Goal: Task Accomplishment & Management: Complete application form

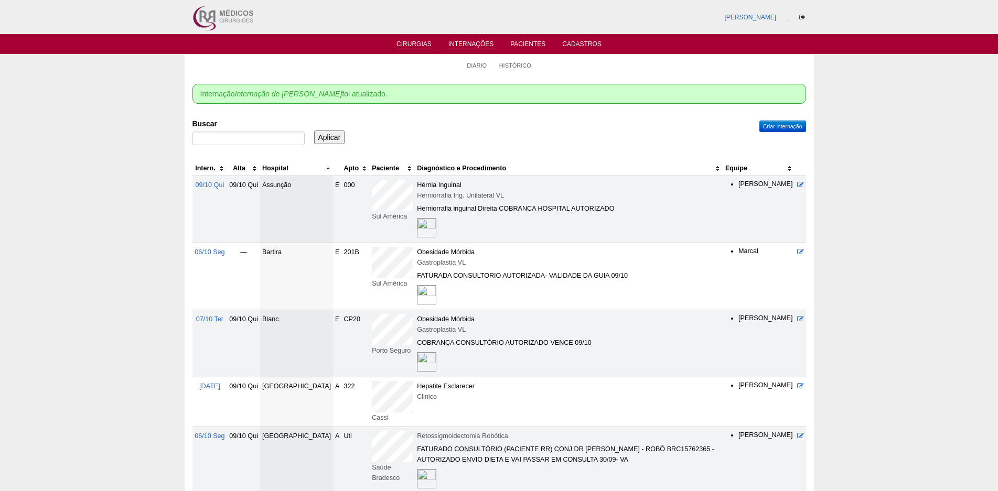
click at [409, 39] on ul "Cirurgias Internações Pacientes Cadastros" at bounding box center [499, 44] width 998 height 20
click at [412, 46] on link "Cirurgias" at bounding box center [413, 44] width 35 height 9
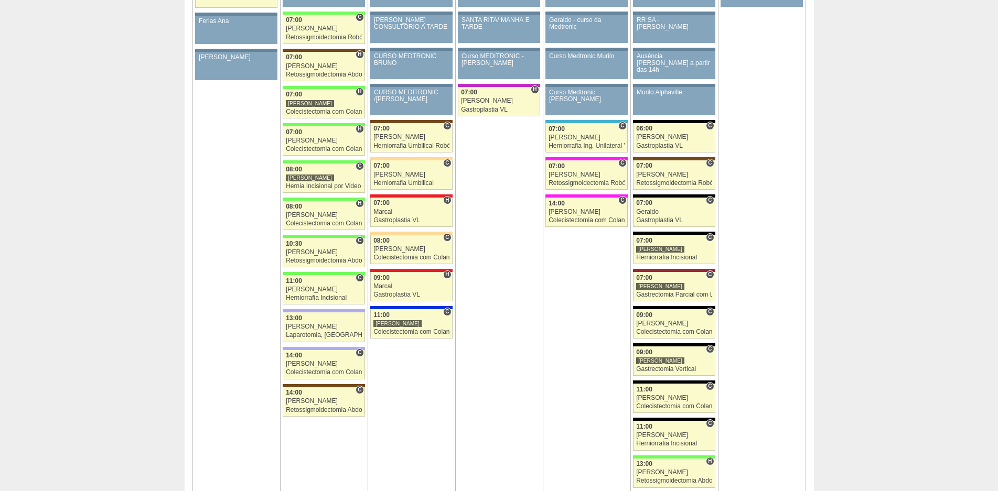
scroll to position [1206, 0]
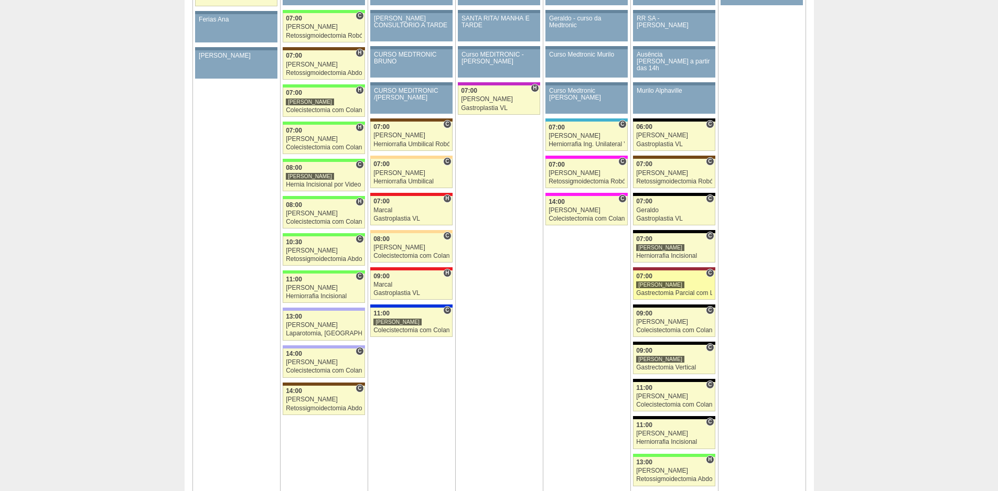
click at [675, 290] on div "Gastrectomia Parcial com Linfadenectomia" at bounding box center [674, 293] width 76 height 7
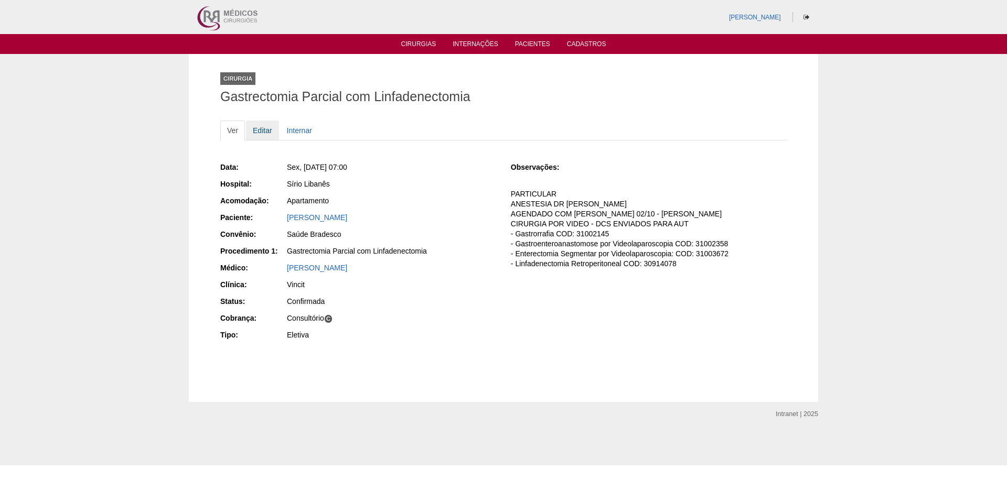
click at [263, 126] on link "Editar" at bounding box center [262, 131] width 33 height 20
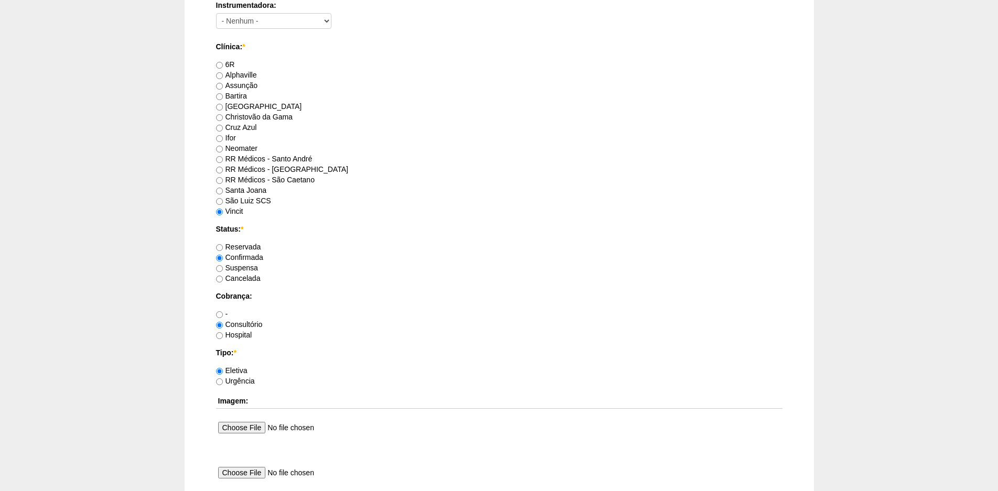
scroll to position [629, 0]
click at [242, 281] on label "Cancelada" at bounding box center [238, 279] width 45 height 8
click at [223, 281] on input "Cancelada" at bounding box center [219, 280] width 7 height 7
radio input "true"
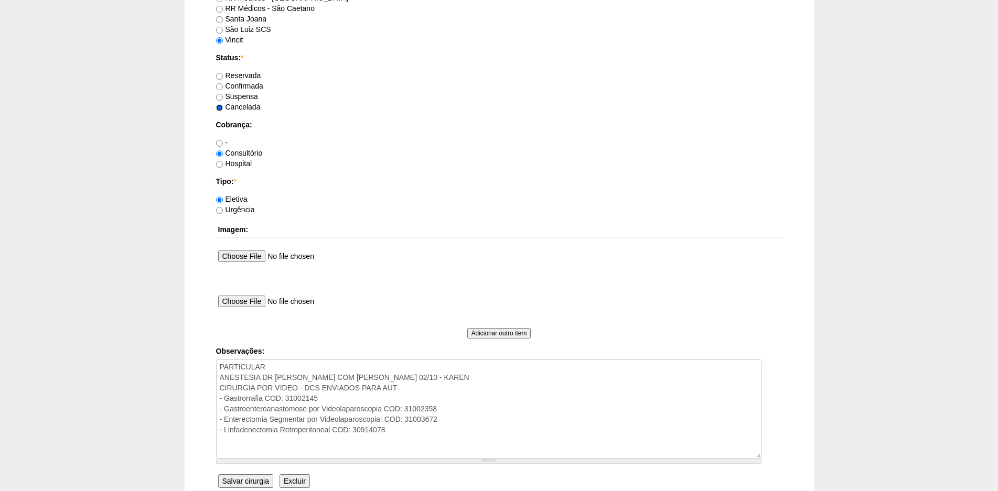
scroll to position [901, 0]
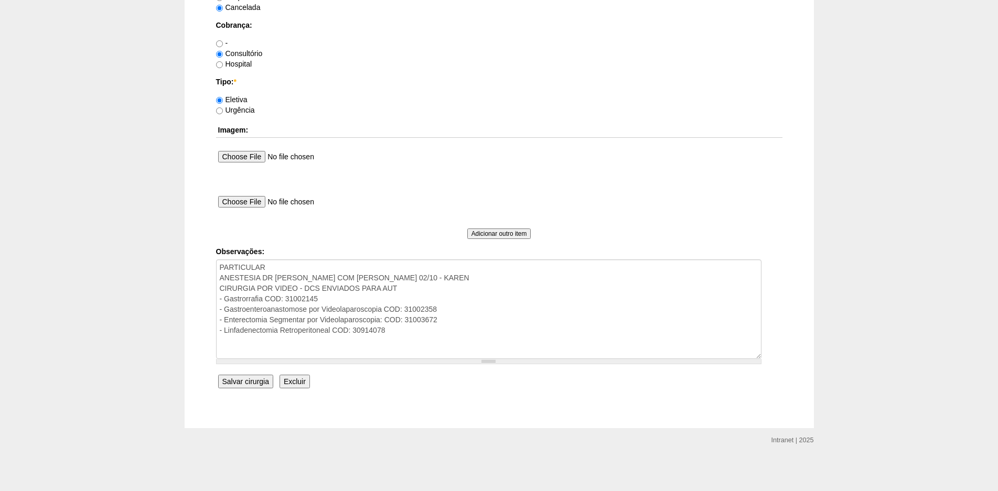
click at [240, 381] on input "Salvar cirurgia" at bounding box center [245, 382] width 55 height 14
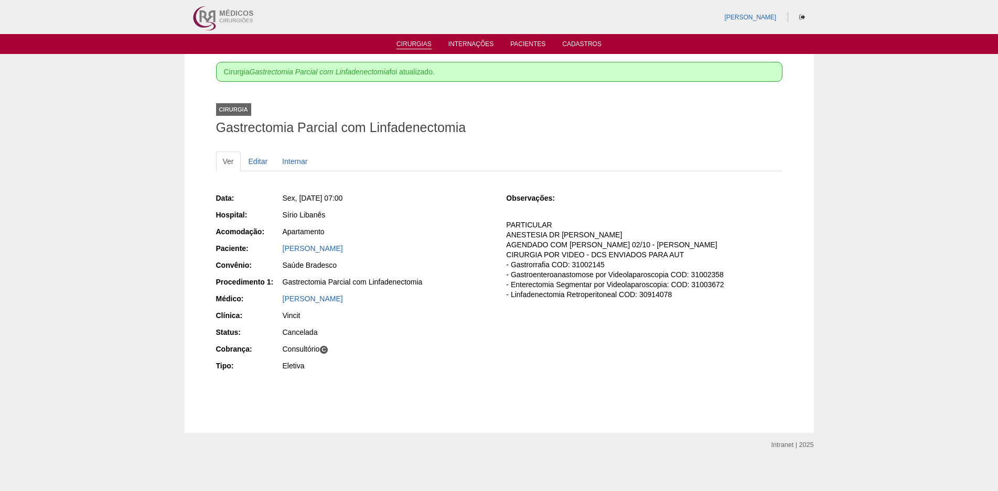
click at [418, 45] on link "Cirurgias" at bounding box center [413, 44] width 35 height 9
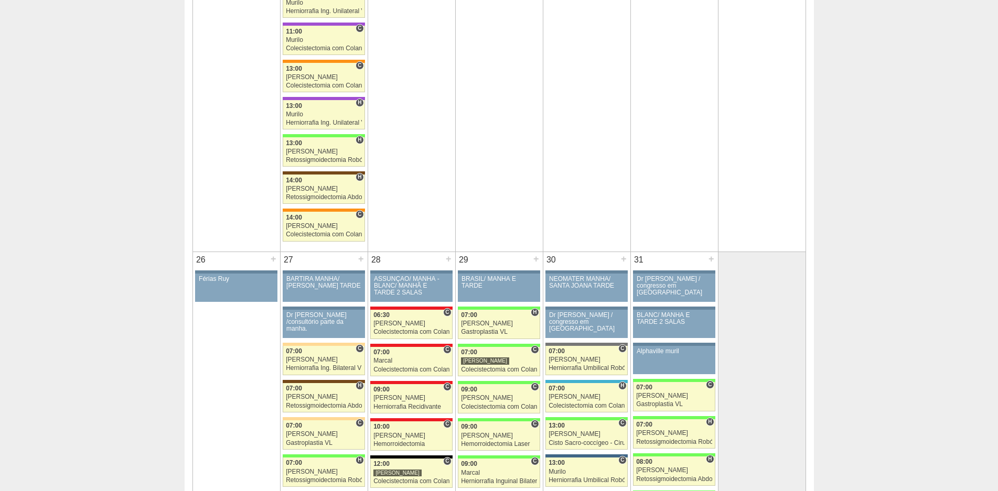
scroll to position [2045, 0]
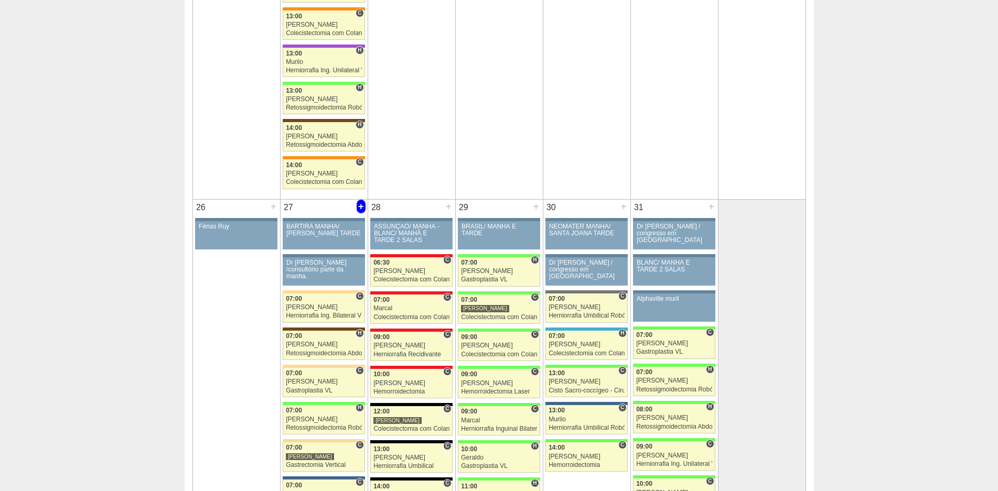
click at [365, 206] on div "+" at bounding box center [361, 207] width 9 height 14
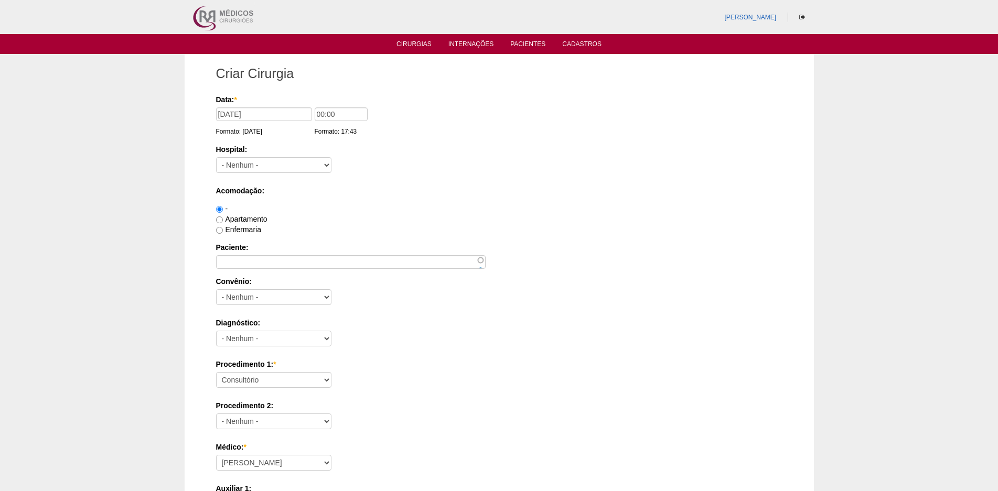
click at [316, 115] on input "00:00" at bounding box center [341, 115] width 53 height 14
click at [318, 114] on input "00:00" at bounding box center [341, 115] width 53 height 14
click at [317, 114] on input "00:00" at bounding box center [341, 115] width 53 height 14
type input "09:00"
click at [256, 260] on input "Paciente:" at bounding box center [351, 262] width 270 height 14
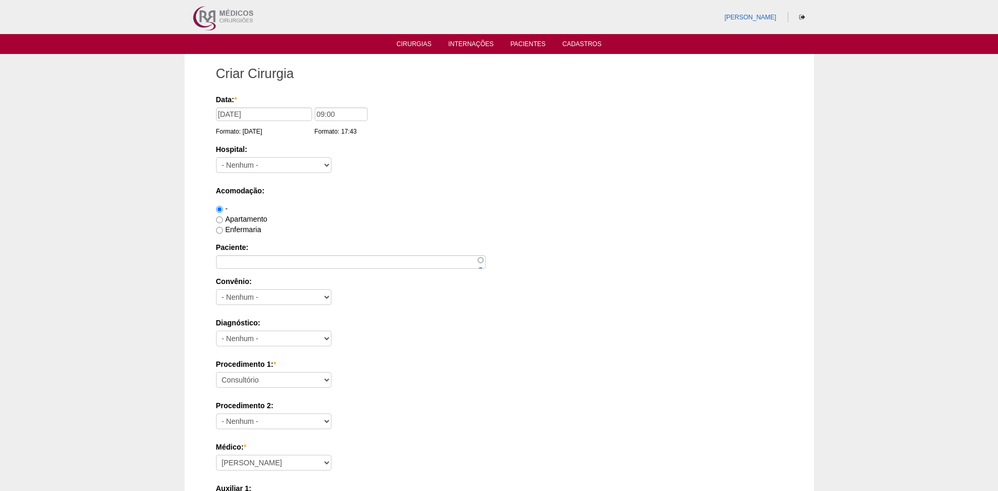
click at [223, 229] on label "Enfermaria" at bounding box center [238, 229] width 45 height 8
click at [223, 229] on input "Enfermaria" at bounding box center [219, 230] width 7 height 7
radio input "true"
click at [232, 257] on input "Paciente:" at bounding box center [351, 262] width 270 height 14
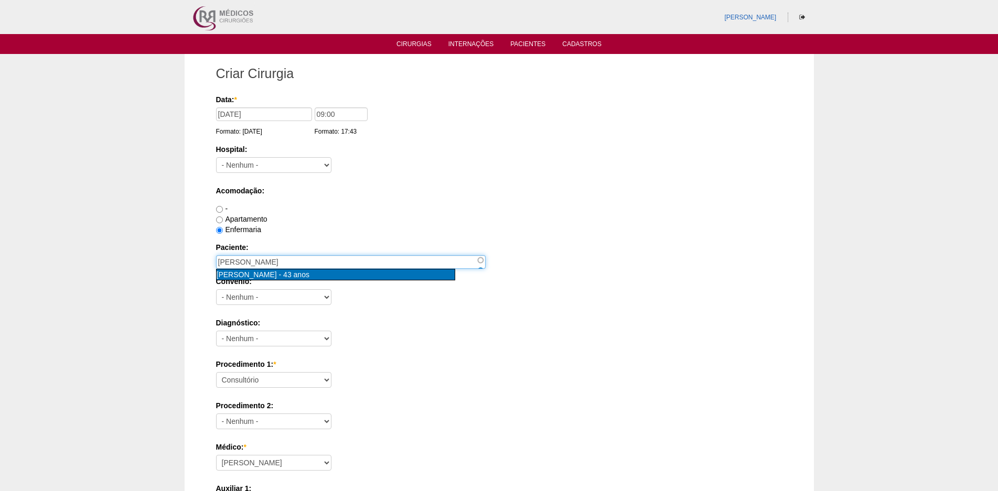
type input "SHEYLA DOS SANTOS [nid:85206]"
click at [303, 273] on span "43 anos" at bounding box center [296, 275] width 26 height 8
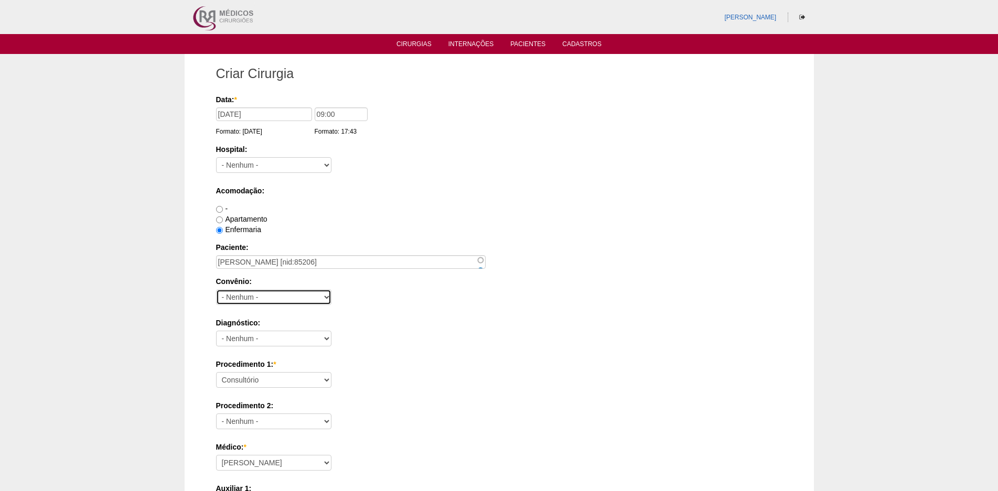
click at [293, 293] on select "- Nenhum - Abet Afresp Allianz Amil Blue Life Caasp Cabesp Caixa de Pensões Car…" at bounding box center [273, 297] width 115 height 16
select select "26"
click at [216, 289] on select "- Nenhum - Abet Afresp Allianz Amil Blue Life Caasp Cabesp Caixa de Pensões Car…" at bounding box center [273, 297] width 115 height 16
drag, startPoint x: 276, startPoint y: 343, endPoint x: 273, endPoint y: 330, distance: 13.6
click at [276, 343] on select "- Nenhum - Abdome Agudo Abscesso Hepático Abscesso Perianal Abscesso Peritoneal…" at bounding box center [273, 339] width 115 height 16
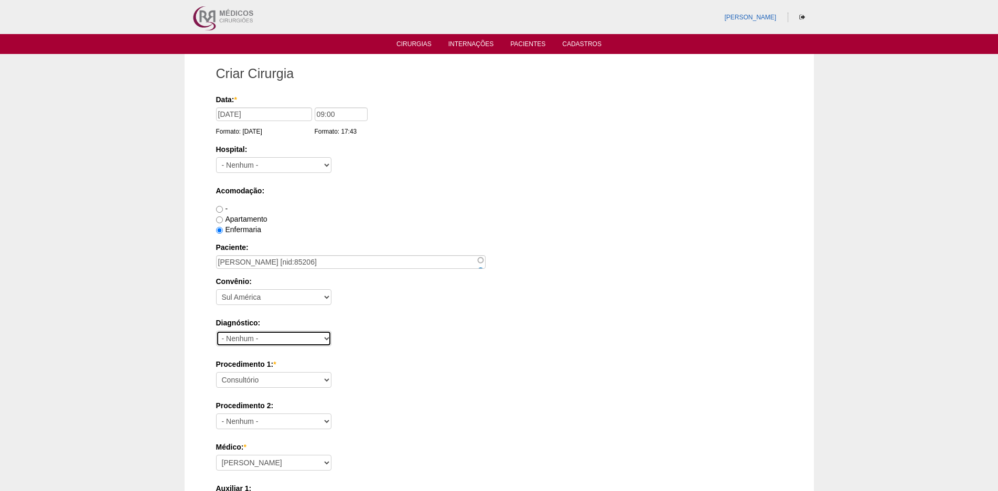
select select "12"
click at [216, 331] on select "- Nenhum - Abdome Agudo Abscesso Hepático Abscesso Perianal Abscesso Peritoneal…" at bounding box center [273, 339] width 115 height 16
click at [278, 381] on select "Consultório Abscesso Hepático - Drenagem Abscesso perianal Amputação Abdômino P…" at bounding box center [273, 380] width 115 height 16
select select "3735"
click at [216, 372] on select "Consultório Abscesso Hepático - Drenagem Abscesso perianal Amputação Abdômino P…" at bounding box center [273, 380] width 115 height 16
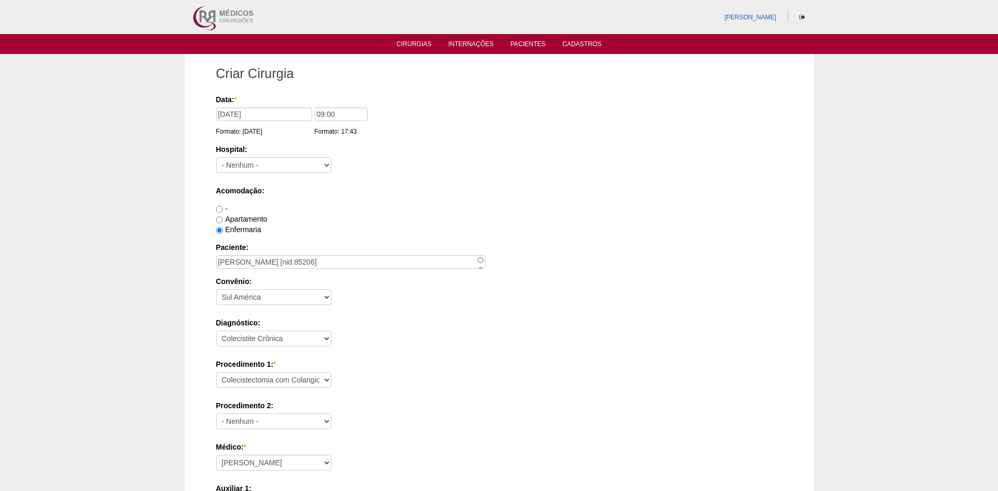
click at [366, 341] on div "Diagnóstico: - Nenhum - Abdome Agudo Abscesso Hepático Abscesso Perianal Absces…" at bounding box center [499, 335] width 566 height 34
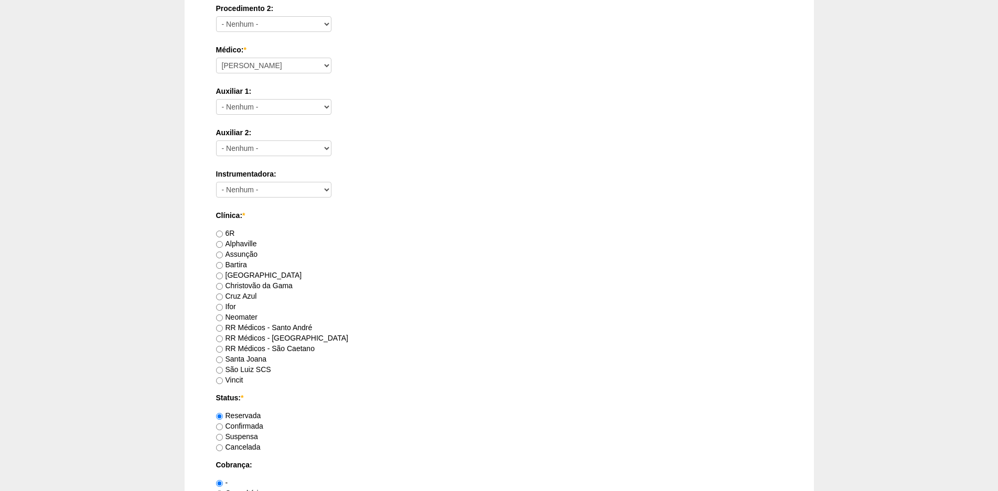
scroll to position [420, 0]
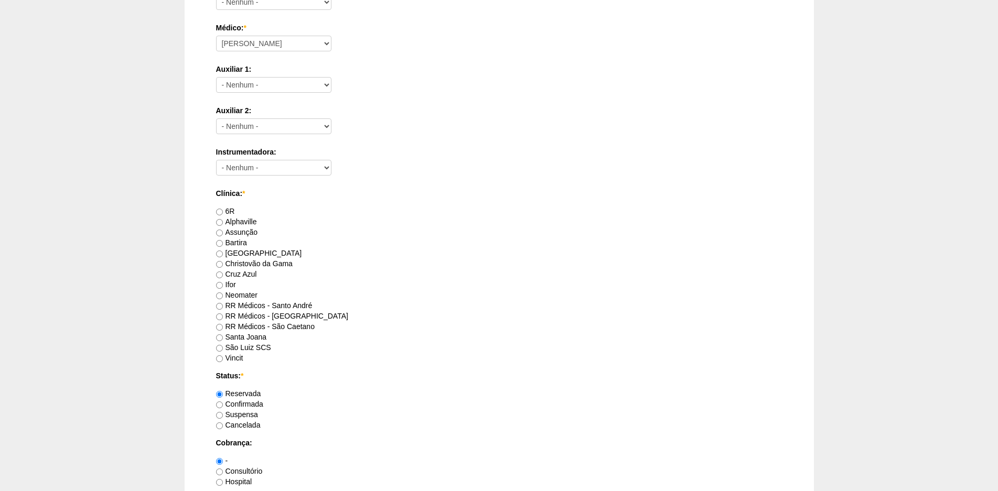
click at [240, 241] on label "Bartira" at bounding box center [231, 243] width 31 height 8
click at [223, 241] on input "Bartira" at bounding box center [219, 243] width 7 height 7
radio input "true"
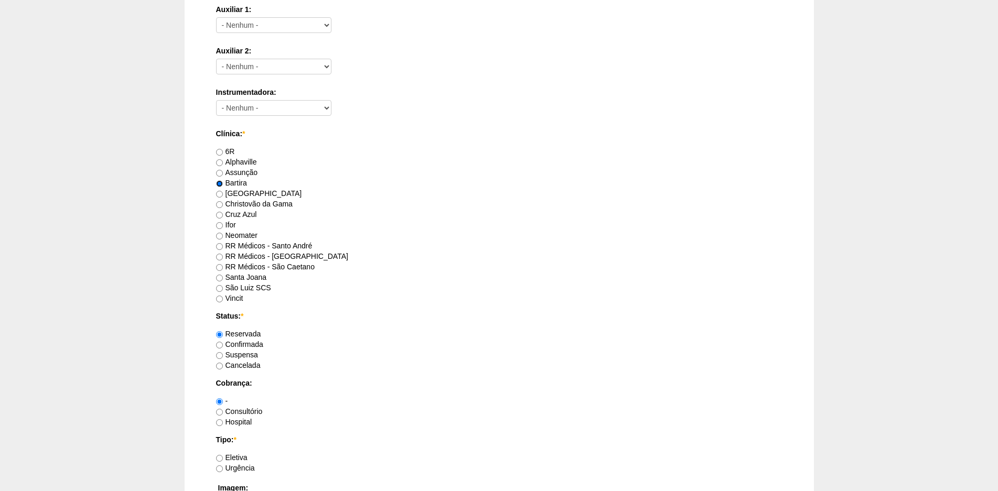
scroll to position [577, 0]
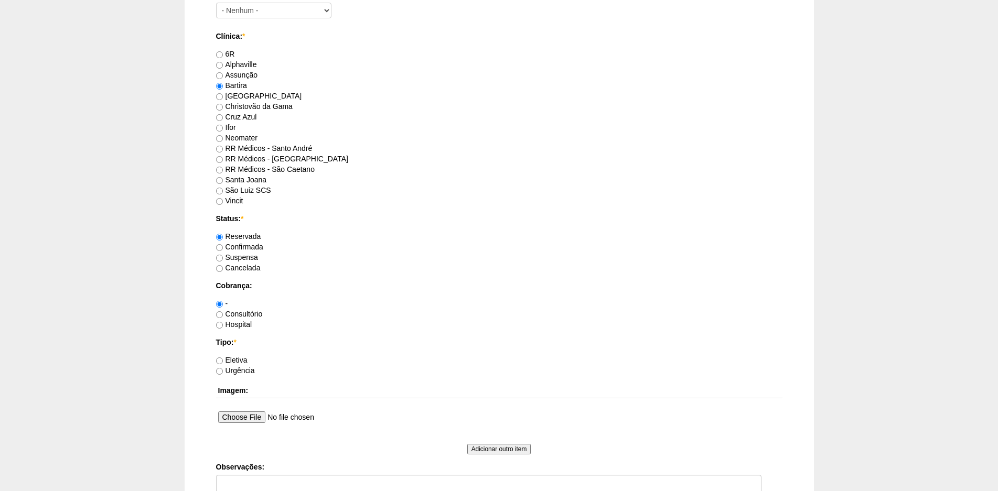
click at [240, 323] on label "Hospital" at bounding box center [234, 324] width 36 height 8
click at [223, 323] on input "Hospital" at bounding box center [219, 325] width 7 height 7
radio input "true"
click at [237, 358] on label "Eletiva" at bounding box center [231, 360] width 31 height 8
click at [223, 358] on input "Eletiva" at bounding box center [219, 361] width 7 height 7
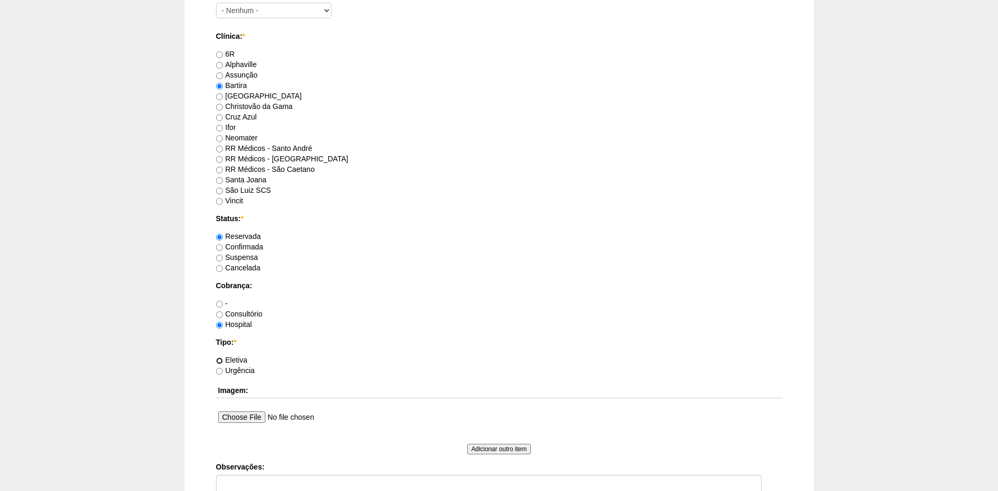
radio input "true"
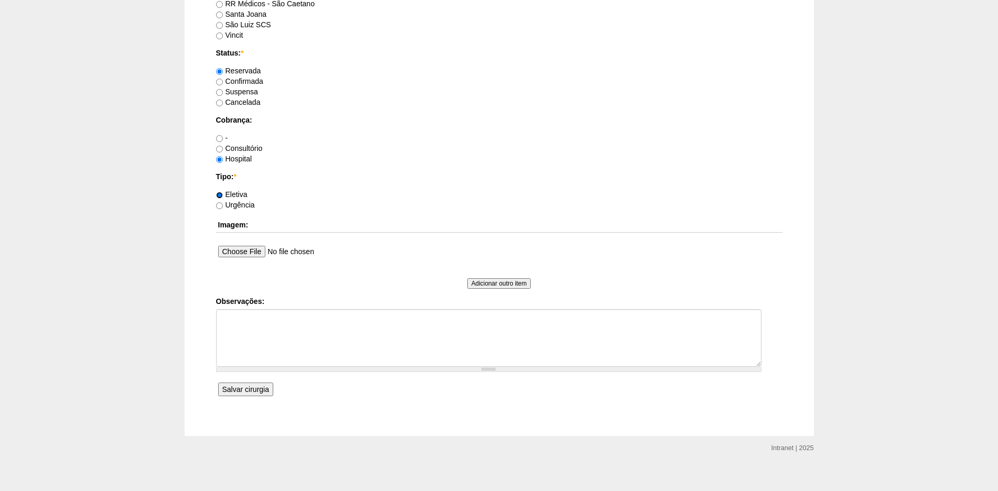
scroll to position [750, 0]
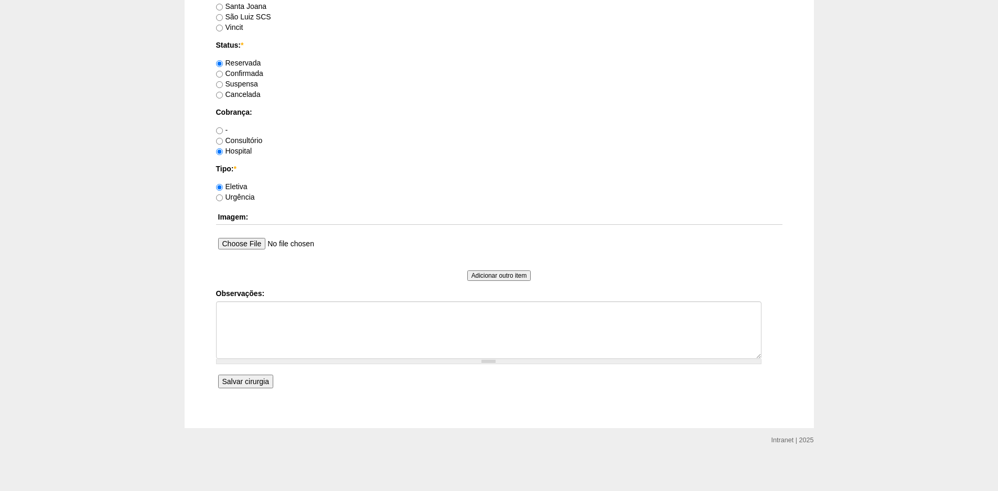
click at [250, 381] on input "Salvar cirurgia" at bounding box center [245, 382] width 55 height 14
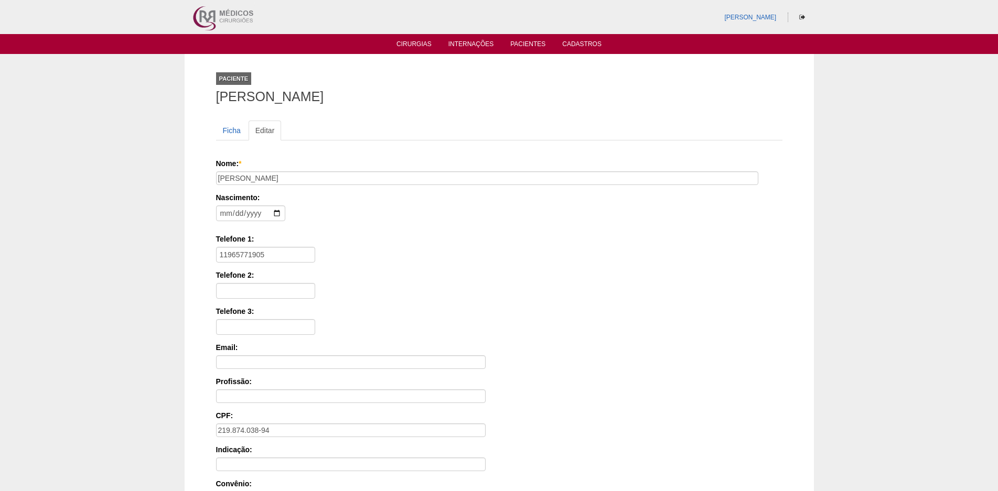
scroll to position [148, 0]
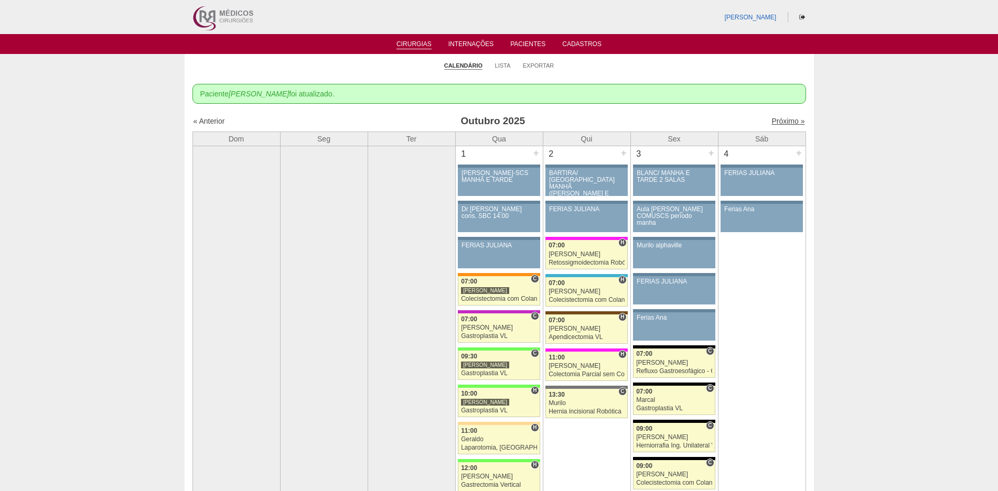
click at [781, 120] on link "Próximo »" at bounding box center [787, 121] width 33 height 8
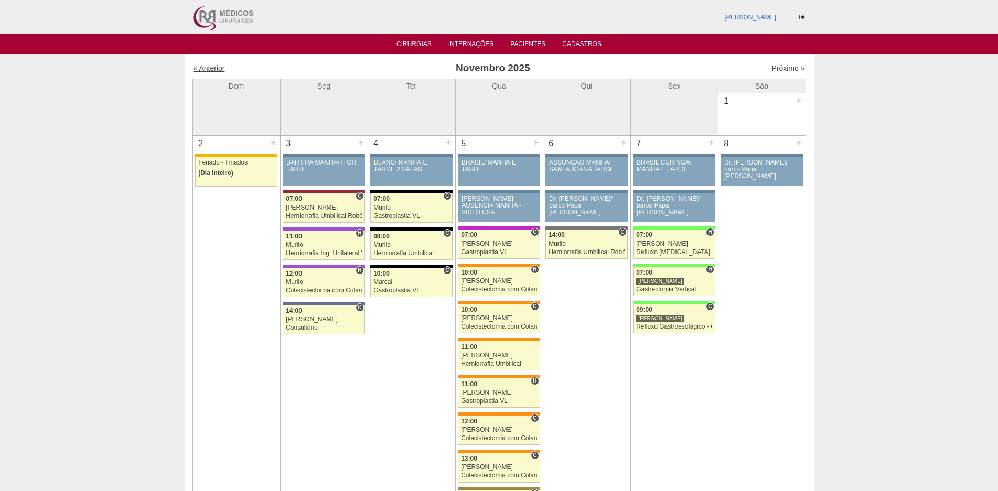
click at [224, 66] on link "« Anterior" at bounding box center [209, 68] width 31 height 8
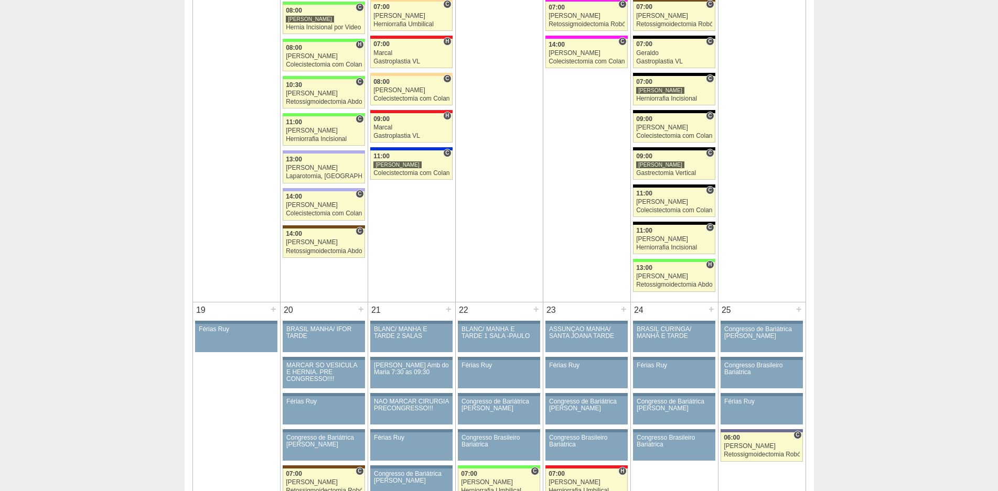
scroll to position [1363, 0]
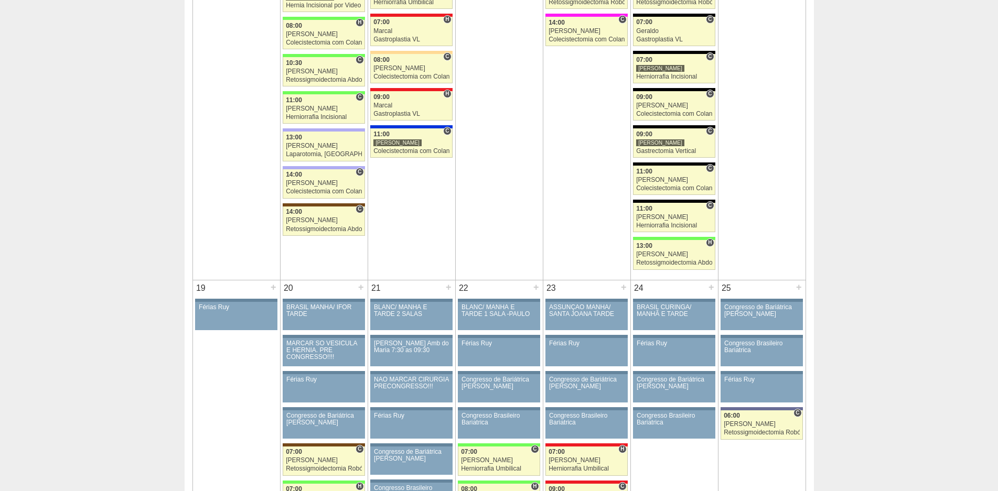
click at [841, 57] on div "Cirurgias « Anterior Outubro 2025 Próximo » Dom Seg Ter Qua Qui Sex Sáb" at bounding box center [499, 286] width 998 height 3191
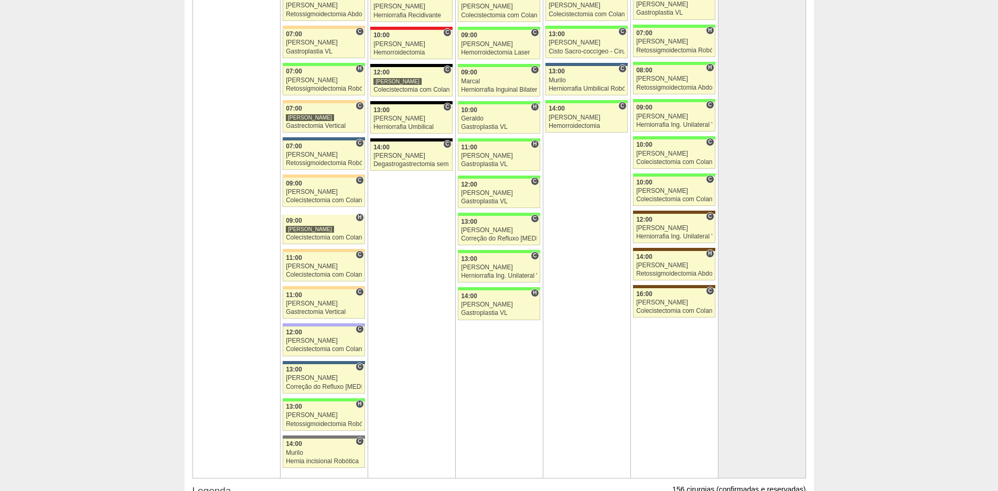
scroll to position [2360, 0]
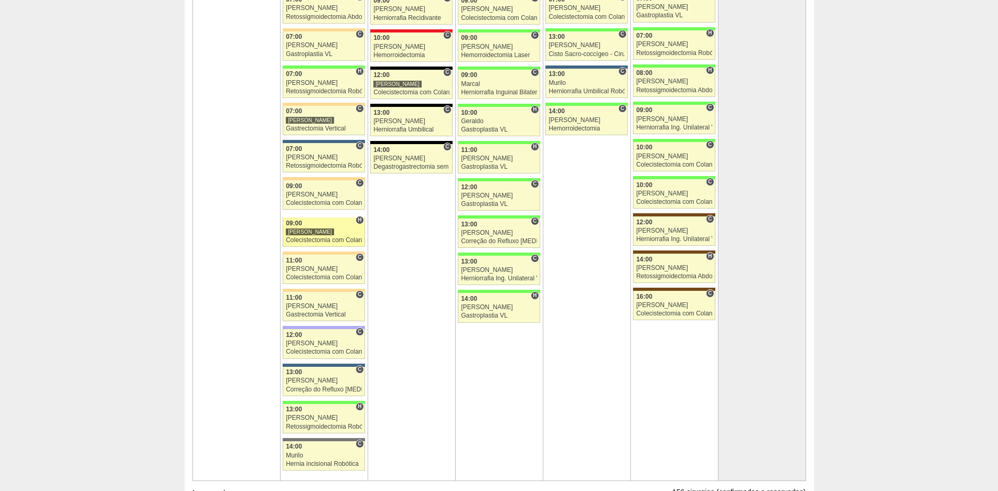
click at [346, 225] on div "09:00" at bounding box center [324, 223] width 76 height 7
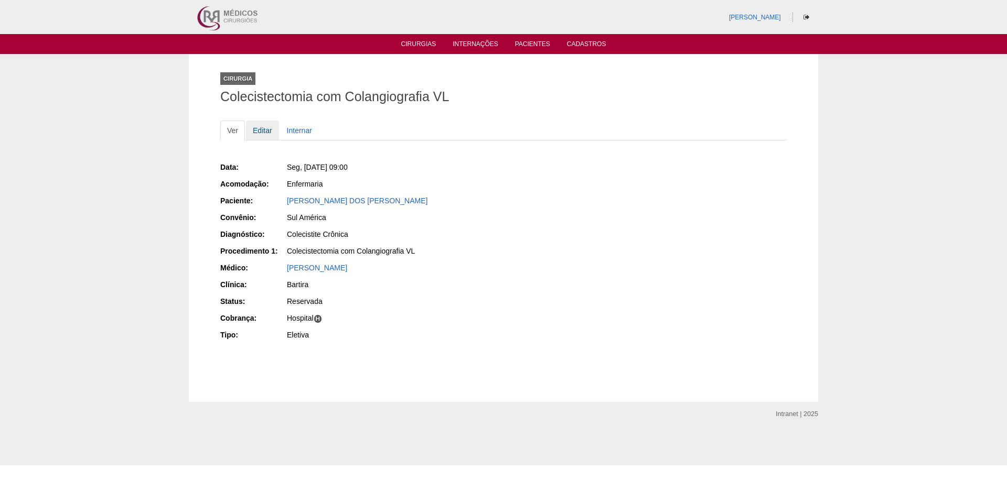
click at [260, 128] on link "Editar" at bounding box center [262, 131] width 33 height 20
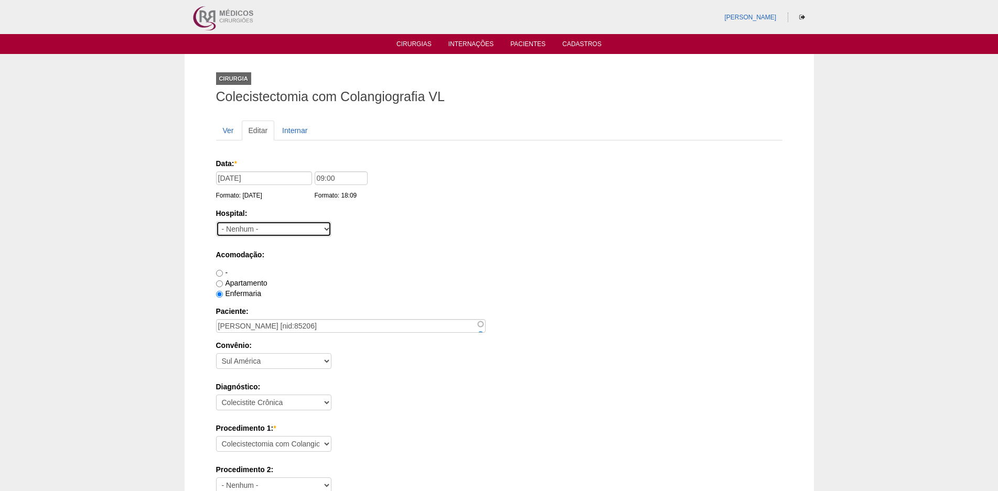
click at [274, 234] on select "- Nenhum - 9 de Julho Albert Einstein Alvorada América Assunção Bartira Benefic…" at bounding box center [273, 229] width 115 height 16
select select "44"
click at [216, 221] on select "- Nenhum - 9 de Julho Albert Einstein Alvorada América Assunção Bartira Benefic…" at bounding box center [273, 229] width 115 height 16
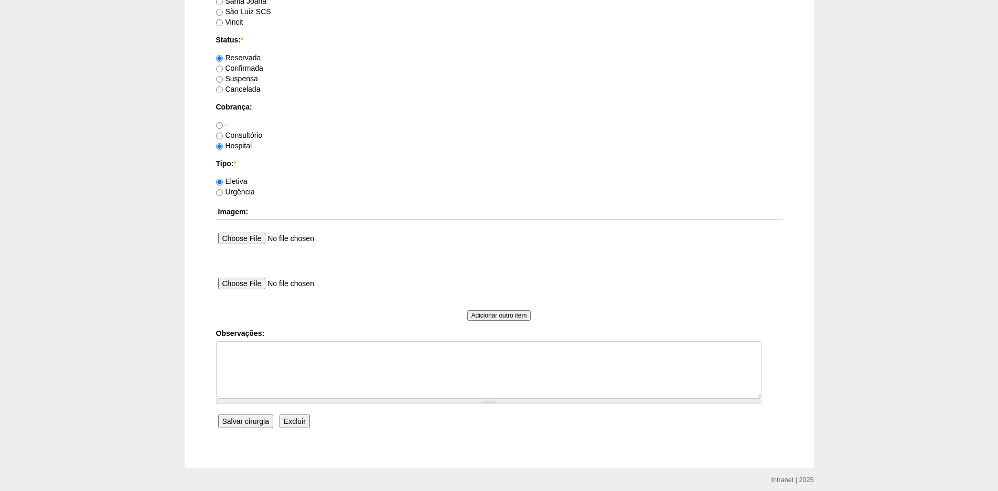
scroll to position [859, 0]
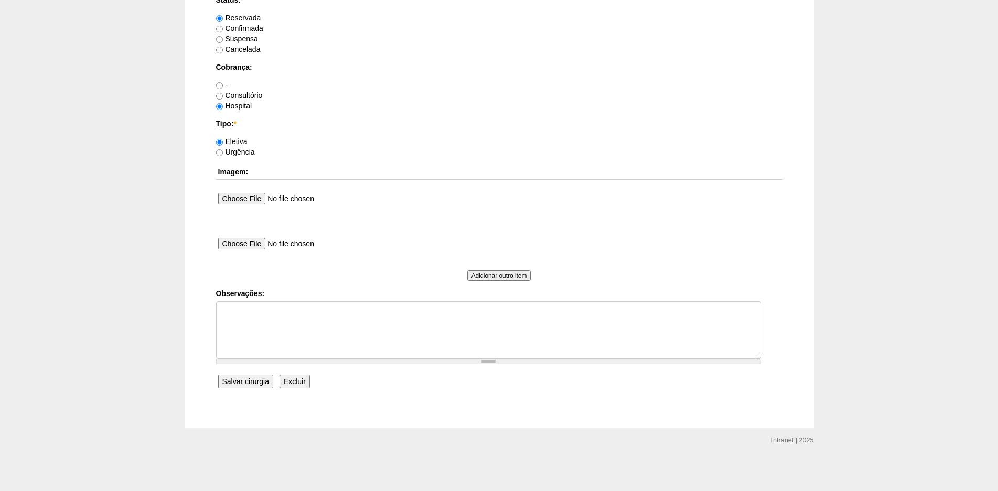
click at [254, 375] on input "Salvar cirurgia" at bounding box center [245, 382] width 55 height 14
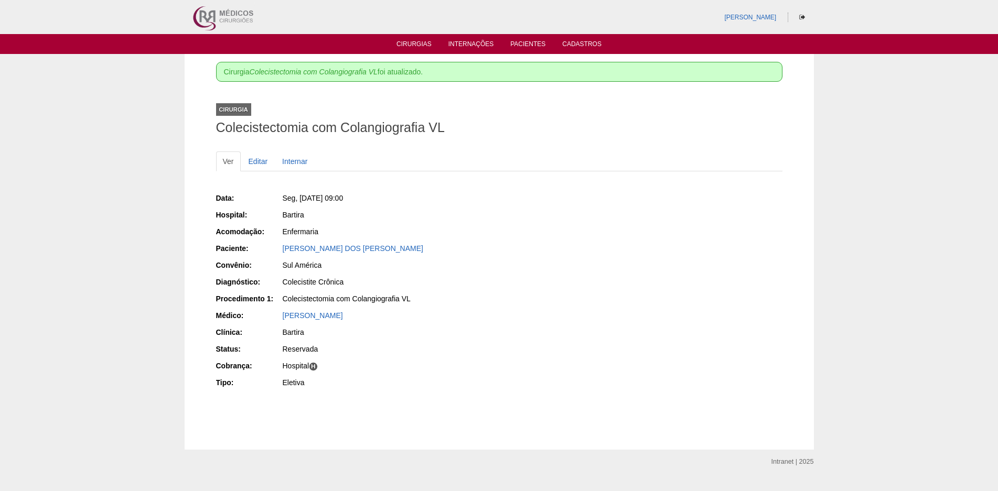
click at [415, 37] on ul "Cirurgias Internações Pacientes Cadastros" at bounding box center [499, 44] width 998 height 20
click at [416, 44] on link "Cirurgias" at bounding box center [413, 44] width 35 height 9
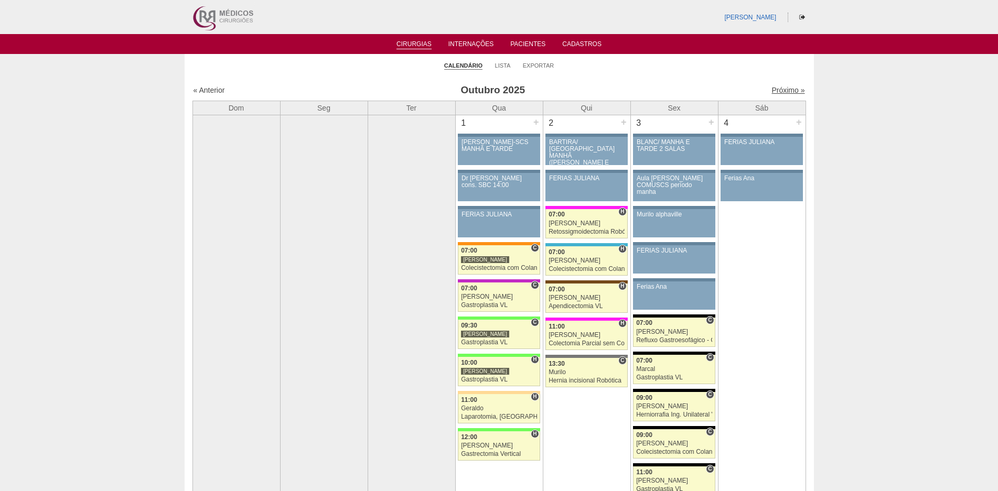
click at [785, 91] on link "Próximo »" at bounding box center [787, 90] width 33 height 8
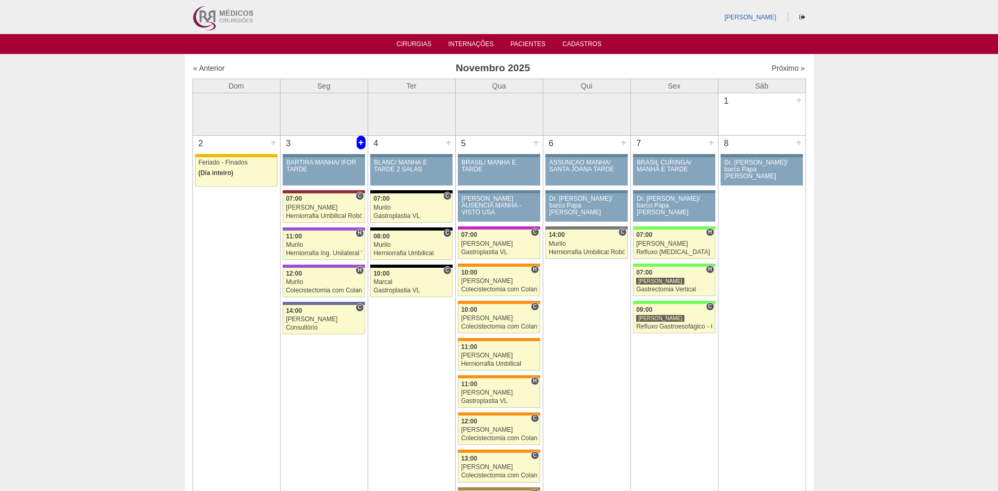
click at [363, 140] on div "+" at bounding box center [361, 143] width 9 height 14
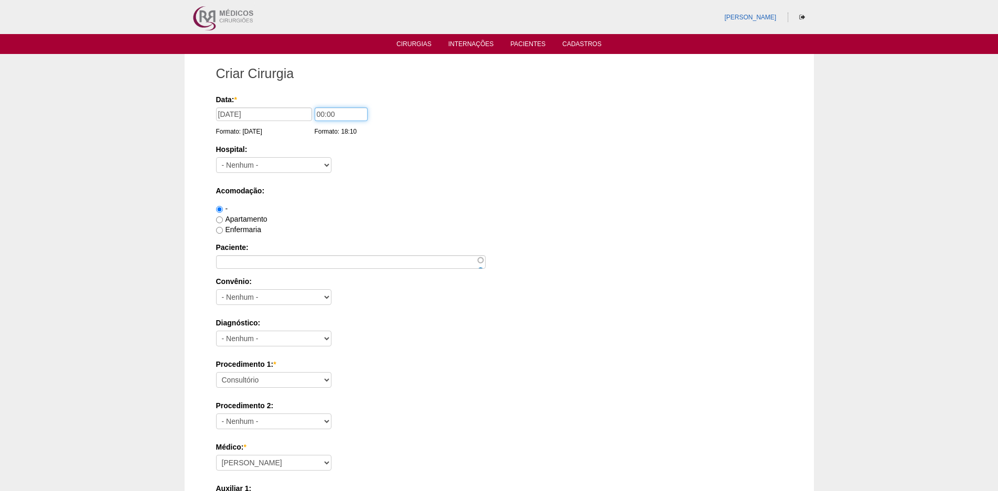
click at [320, 111] on input "00:00" at bounding box center [341, 115] width 53 height 14
type input "07:00"
click at [254, 171] on select "- Nenhum - 9 de Julho Albert Einstein Alvorada América Assunção Bartira Benefic…" at bounding box center [273, 165] width 115 height 16
select select "44"
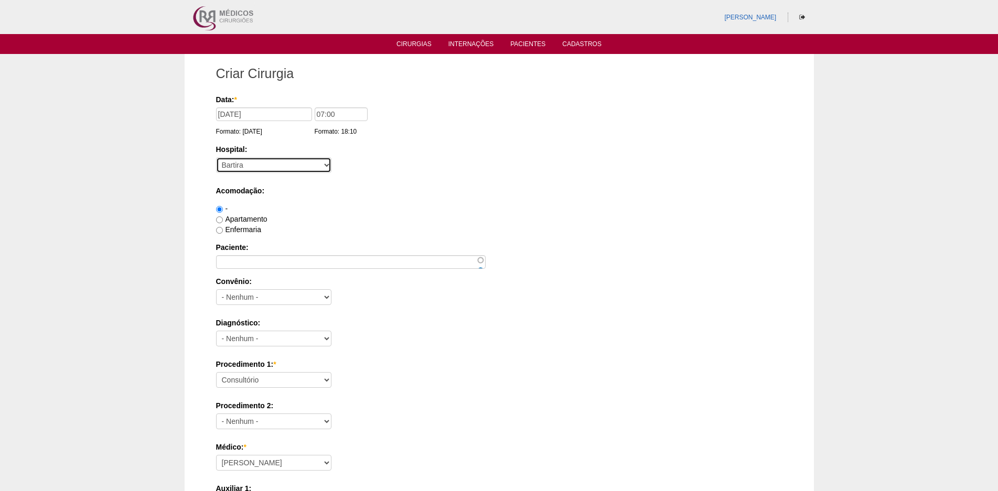
click at [216, 157] on select "- Nenhum - 9 de Julho Albert Einstein Alvorada América Assunção Bartira Benefic…" at bounding box center [273, 165] width 115 height 16
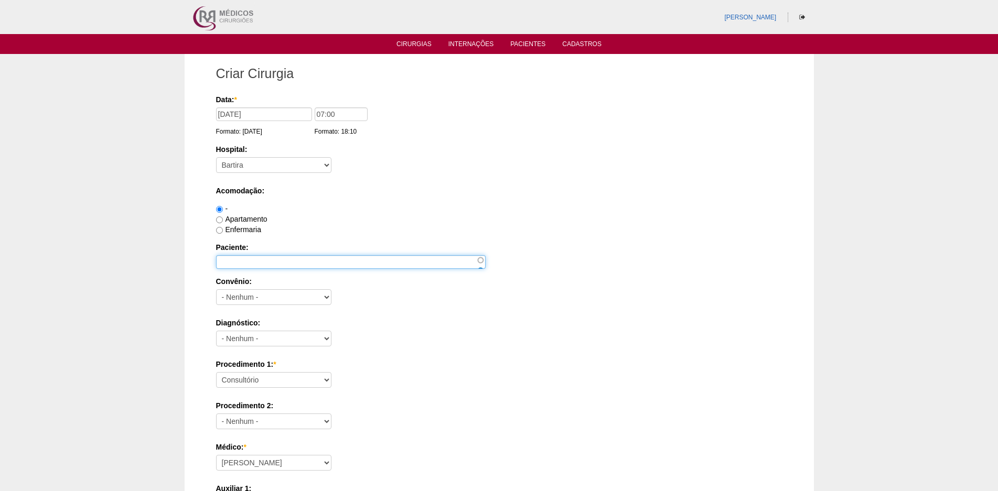
click at [267, 266] on input "Paciente:" at bounding box center [351, 262] width 270 height 14
type input "[PERSON_NAME]"
click at [243, 230] on label "Enfermaria" at bounding box center [238, 229] width 45 height 8
click at [223, 230] on input "Enfermaria" at bounding box center [219, 230] width 7 height 7
radio input "true"
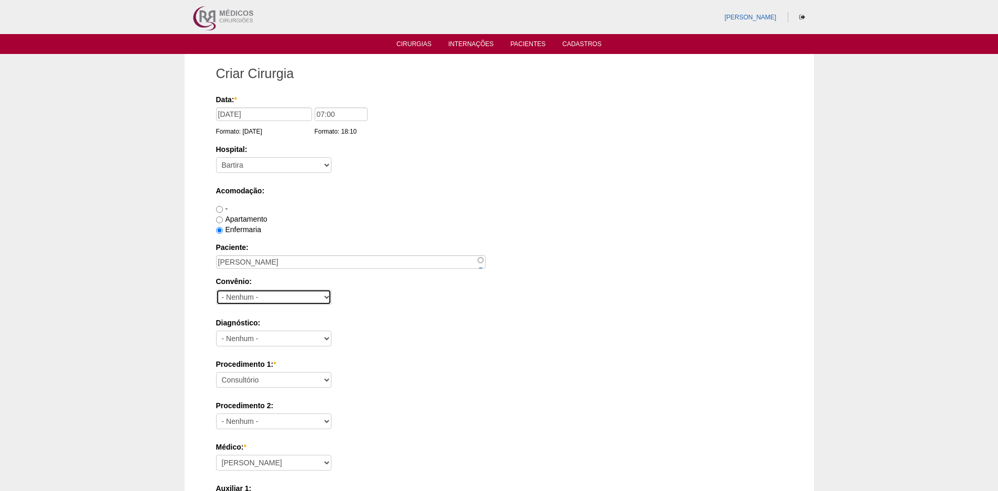
click at [274, 294] on select "- Nenhum - Abet Afresp Allianz Amil Blue Life Caasp Cabesp Caixa de Pensões Car…" at bounding box center [273, 297] width 115 height 16
select select "26"
click at [216, 289] on select "- Nenhum - Abet Afresp Allianz Amil Blue Life Caasp Cabesp Caixa de Pensões Car…" at bounding box center [273, 297] width 115 height 16
click at [262, 332] on select "- Nenhum - Abdome Agudo Abscesso Hepático Abscesso Perianal Abscesso Peritoneal…" at bounding box center [273, 339] width 115 height 16
select select "3707"
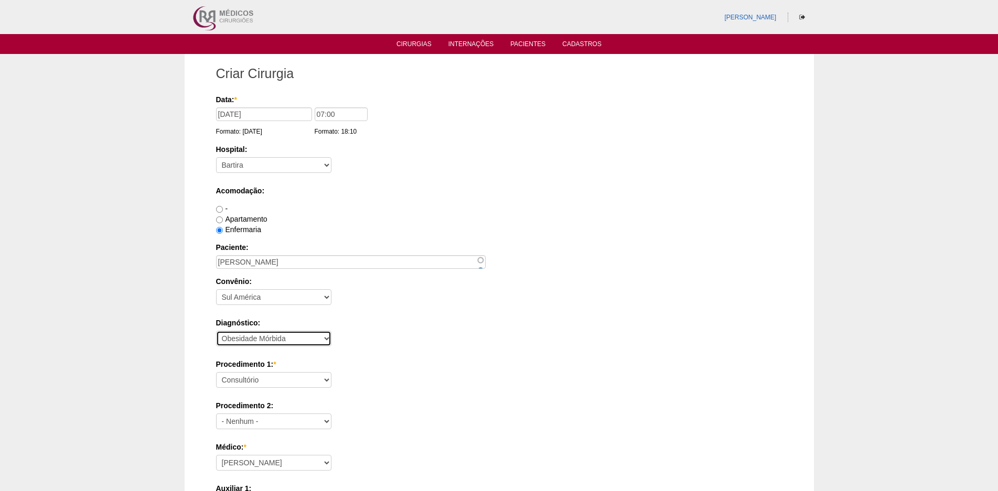
click at [216, 331] on select "- Nenhum - Abdome Agudo Abscesso Hepático Abscesso Perianal Abscesso Peritoneal…" at bounding box center [273, 339] width 115 height 16
click at [255, 372] on select "Consultório Abscesso Hepático - Drenagem Abscesso perianal Amputação Abdômino P…" at bounding box center [273, 380] width 115 height 16
select select "3710"
click at [216, 372] on select "Consultório Abscesso Hepático - Drenagem Abscesso perianal Amputação Abdômino P…" at bounding box center [273, 380] width 115 height 16
click at [452, 327] on label "Diagnóstico:" at bounding box center [499, 323] width 566 height 10
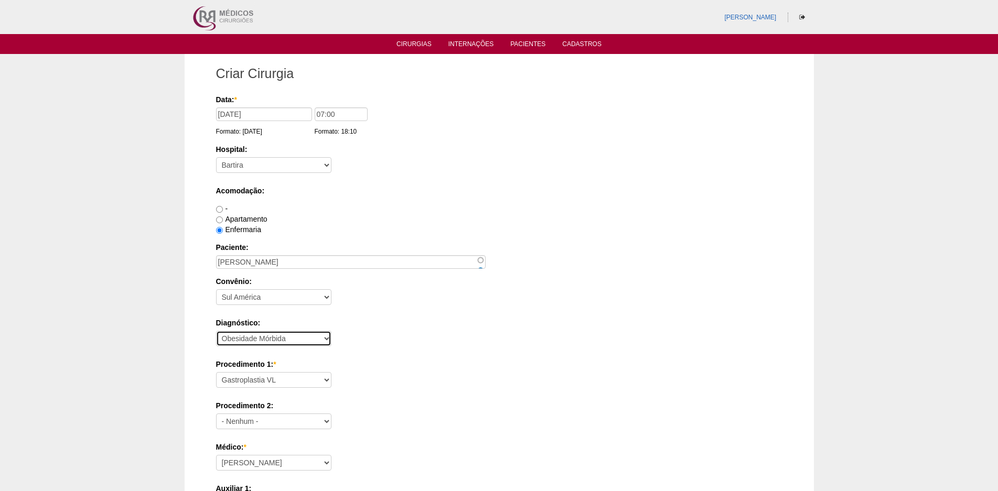
click at [331, 331] on select "- Nenhum - Abdome Agudo Abscesso Hepático Abscesso Perianal Abscesso Peritoneal…" at bounding box center [273, 339] width 115 height 16
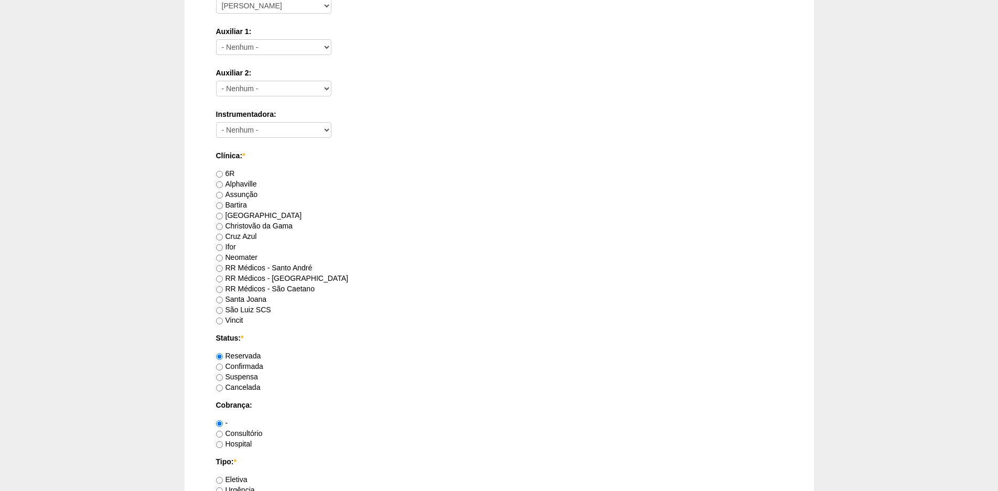
scroll to position [472, 0]
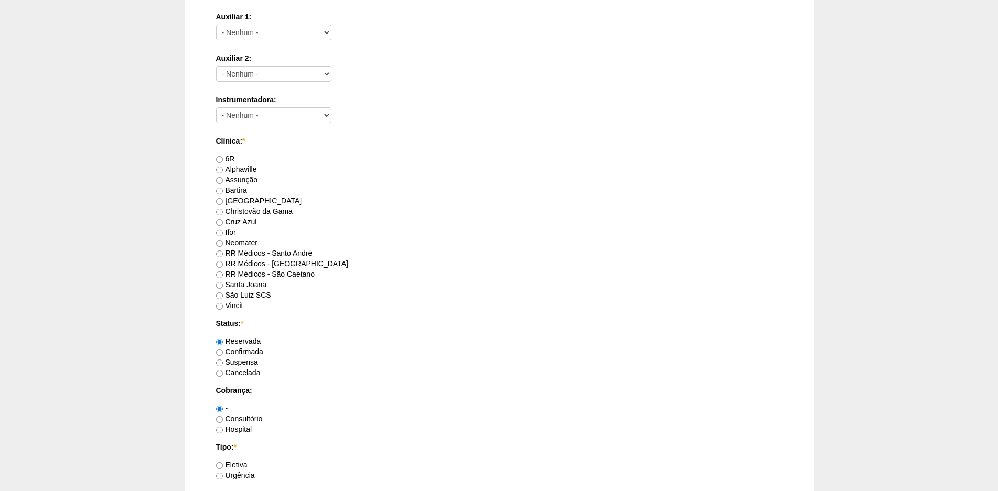
click at [231, 190] on label "Bartira" at bounding box center [231, 190] width 31 height 8
click at [223, 190] on input "Bartira" at bounding box center [219, 191] width 7 height 7
radio input "true"
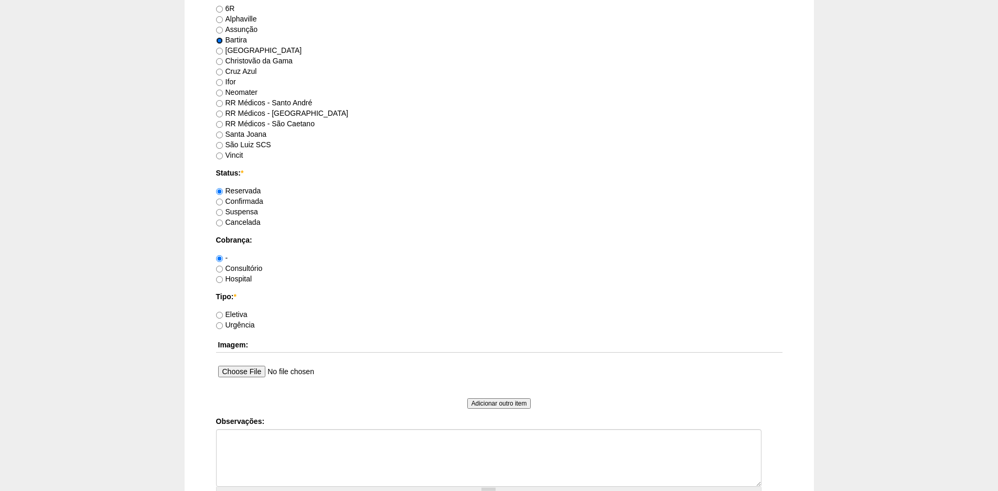
scroll to position [629, 0]
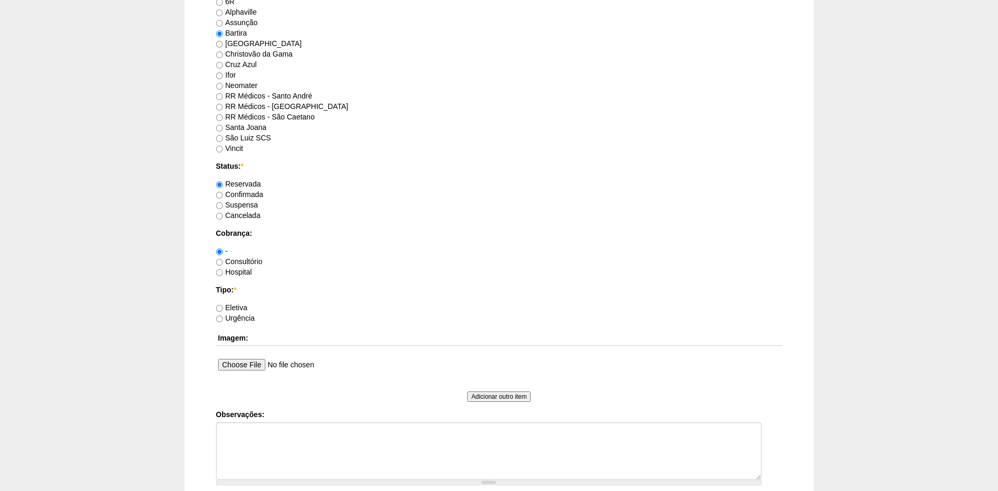
click at [249, 263] on label "Consultório" at bounding box center [239, 261] width 47 height 8
click at [223, 263] on input "Consultório" at bounding box center [219, 262] width 7 height 7
radio input "true"
click at [241, 271] on label "Hospital" at bounding box center [234, 272] width 36 height 8
click at [223, 271] on input "Hospital" at bounding box center [219, 273] width 7 height 7
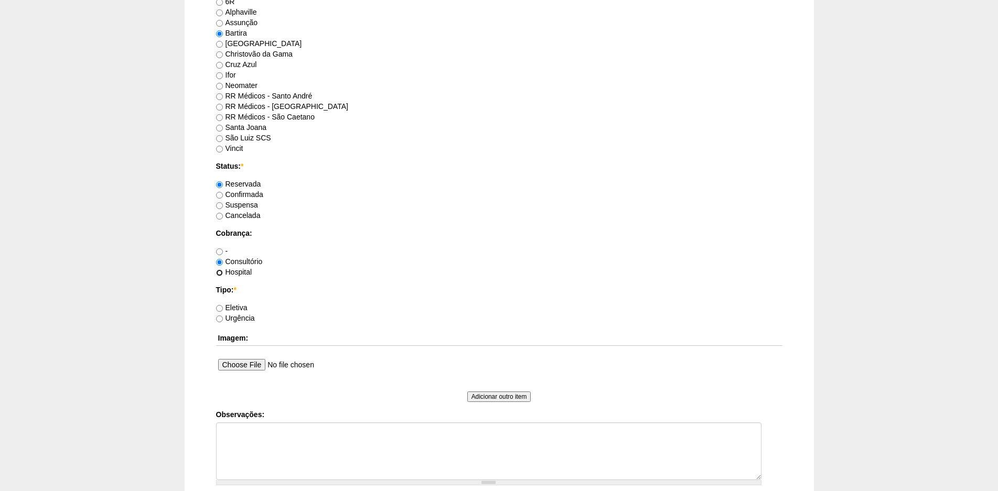
radio input "true"
click at [237, 306] on label "Eletiva" at bounding box center [231, 308] width 31 height 8
click at [223, 306] on input "Eletiva" at bounding box center [219, 308] width 7 height 7
radio input "true"
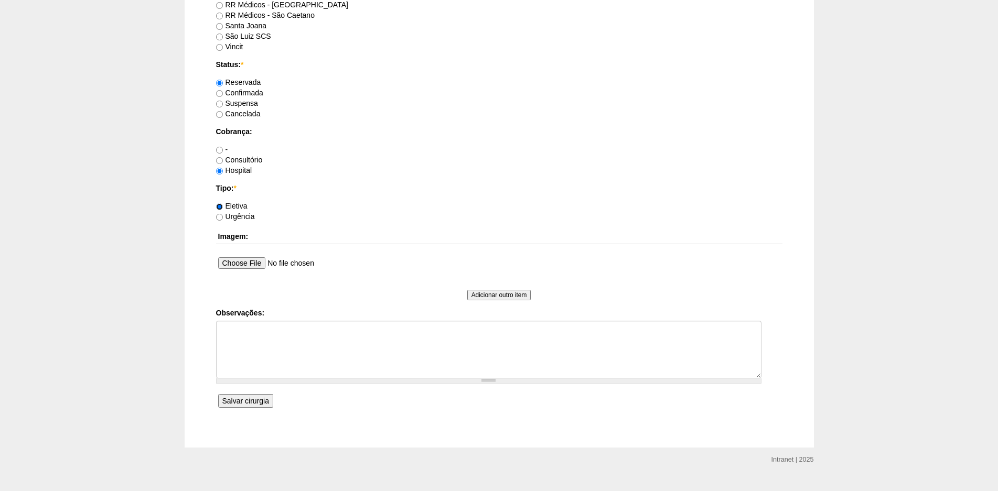
scroll to position [750, 0]
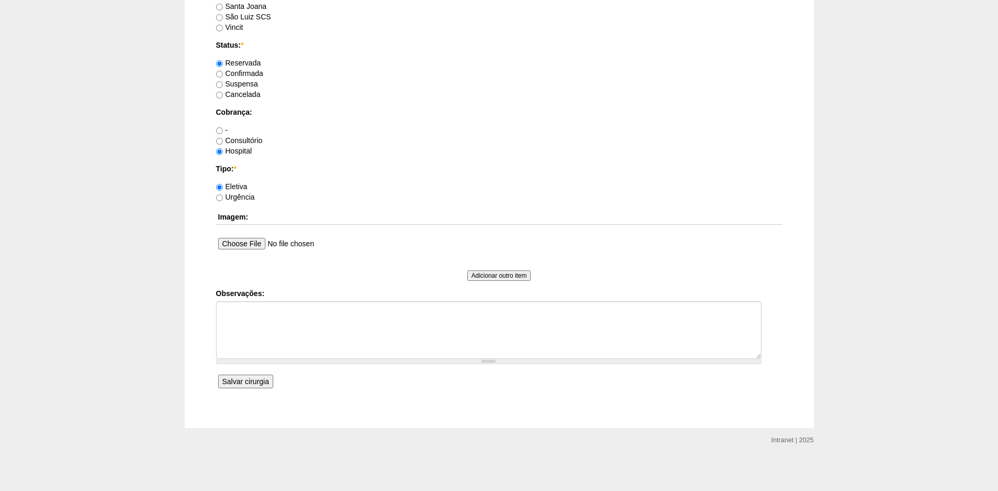
click at [239, 382] on input "Salvar cirurgia" at bounding box center [245, 382] width 55 height 14
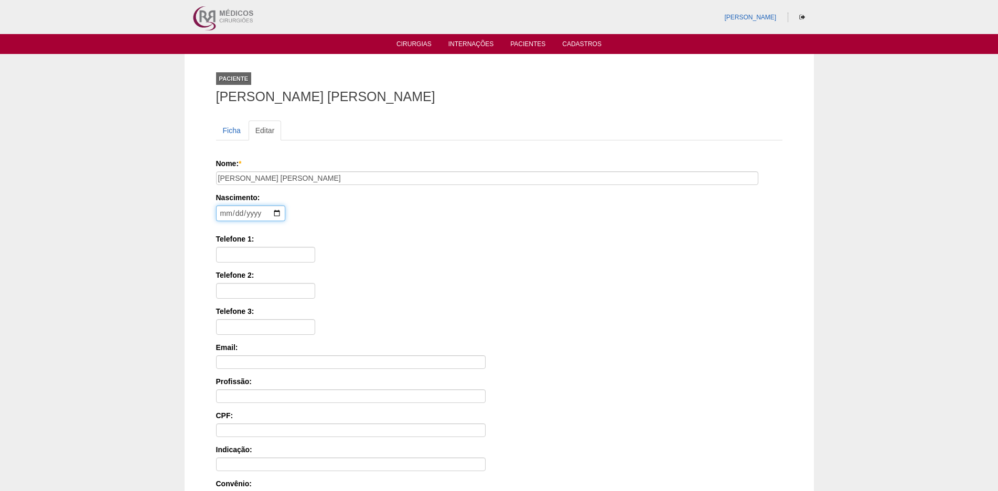
click at [224, 214] on input "date" at bounding box center [250, 214] width 69 height 16
type input "1991-03-21"
type input "11999671848"
type input "393.968.248-95"
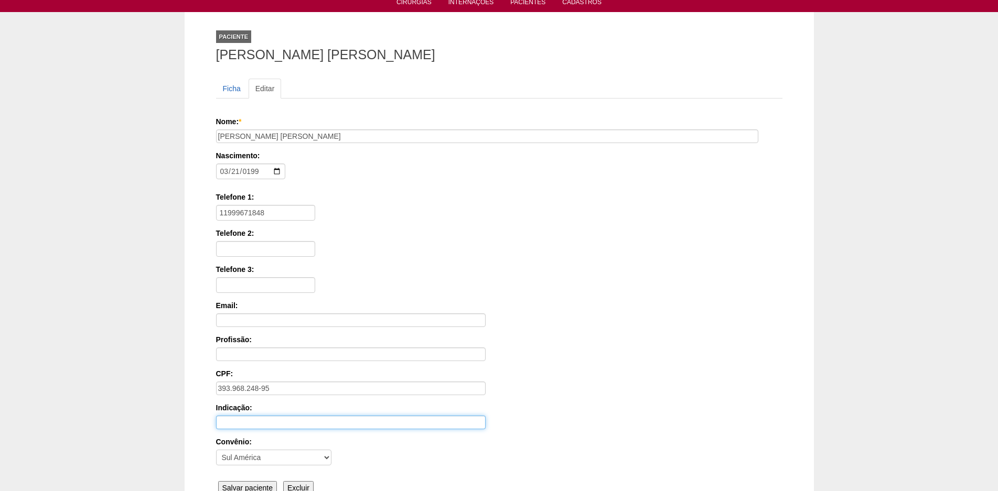
scroll to position [148, 0]
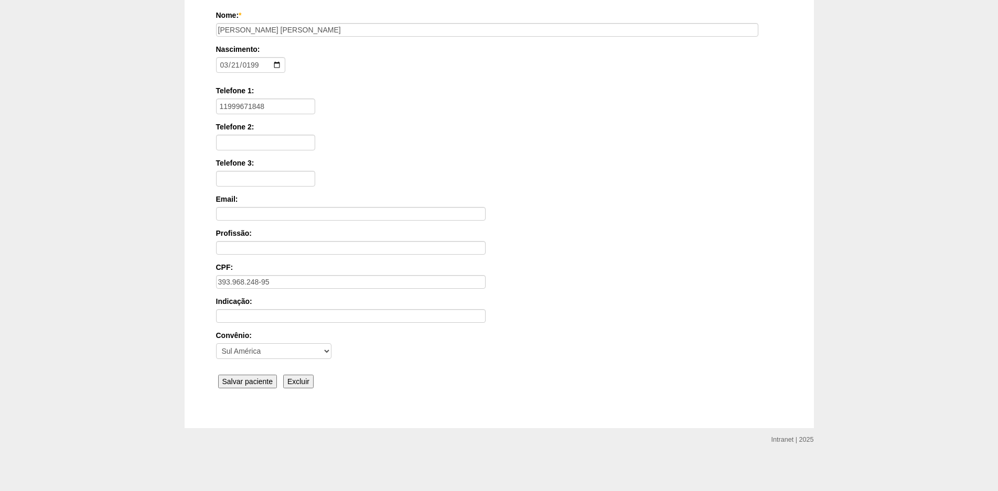
click at [241, 381] on input "Salvar paciente" at bounding box center [247, 382] width 59 height 14
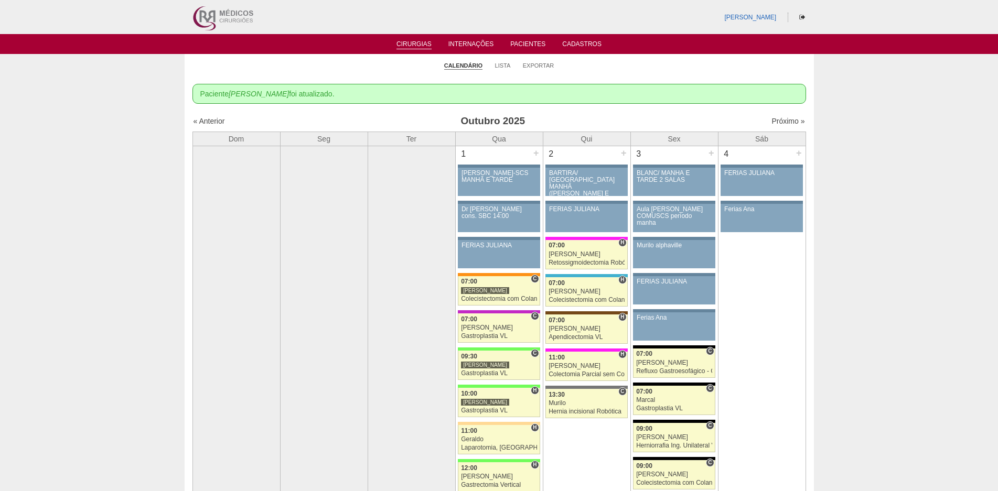
click at [800, 13] on ul at bounding box center [802, 17] width 13 height 10
click at [802, 18] on icon at bounding box center [802, 17] width 6 height 6
